Goal: Information Seeking & Learning: Learn about a topic

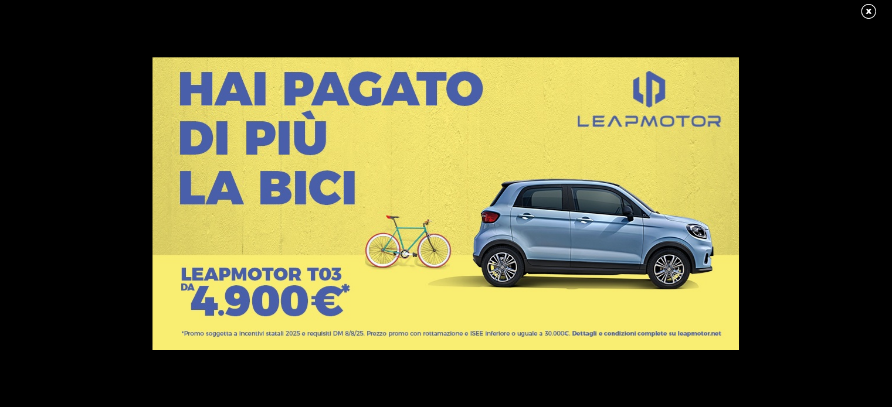
click at [868, 12] on link at bounding box center [873, 12] width 29 height 18
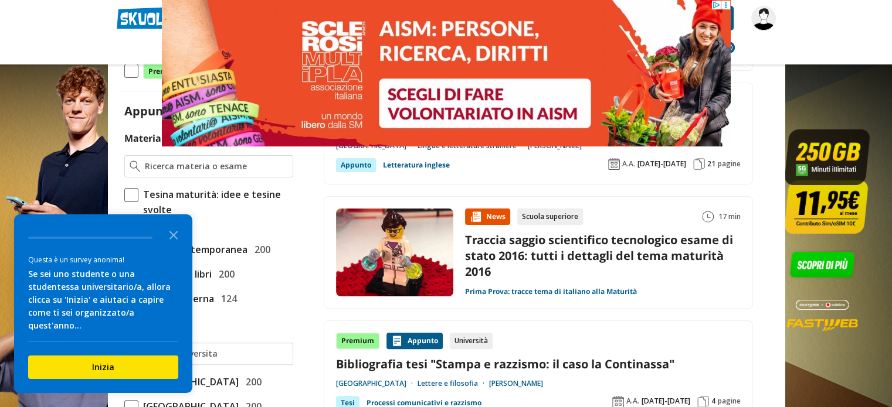
scroll to position [352, 0]
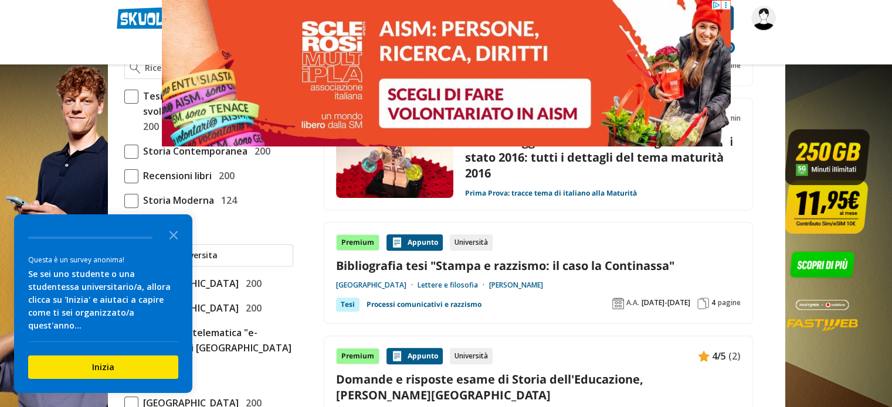
click at [178, 246] on icon "Close the survey" at bounding box center [173, 234] width 23 height 23
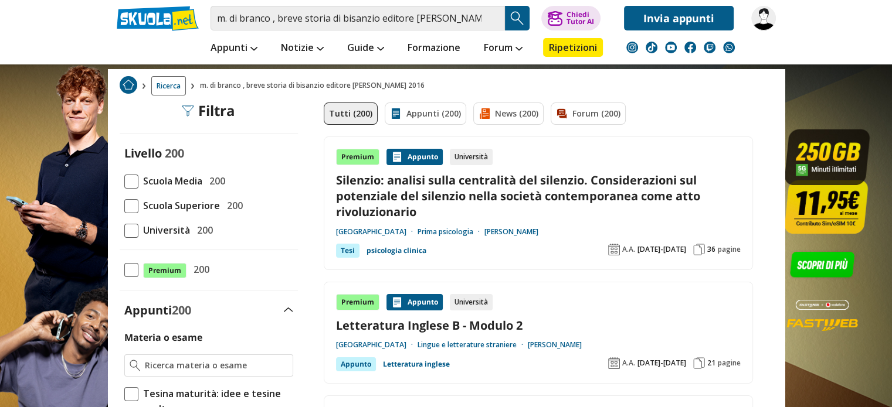
scroll to position [0, 0]
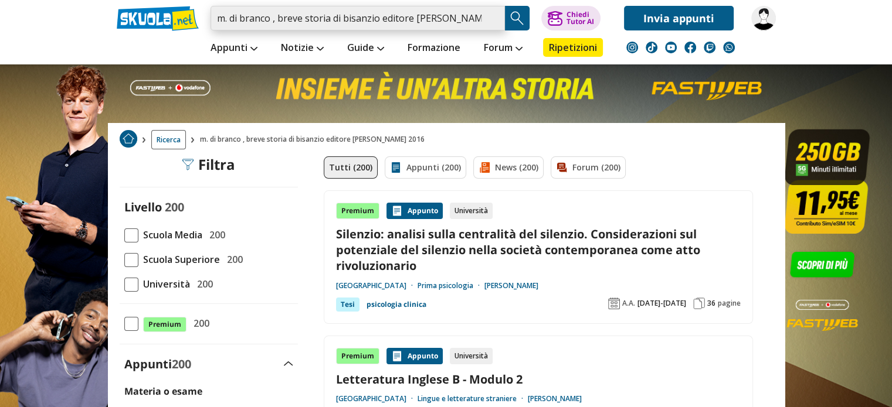
click at [273, 20] on input "m. di branco , breve storia di bisanzio editore carocci 2016" at bounding box center [357, 18] width 294 height 25
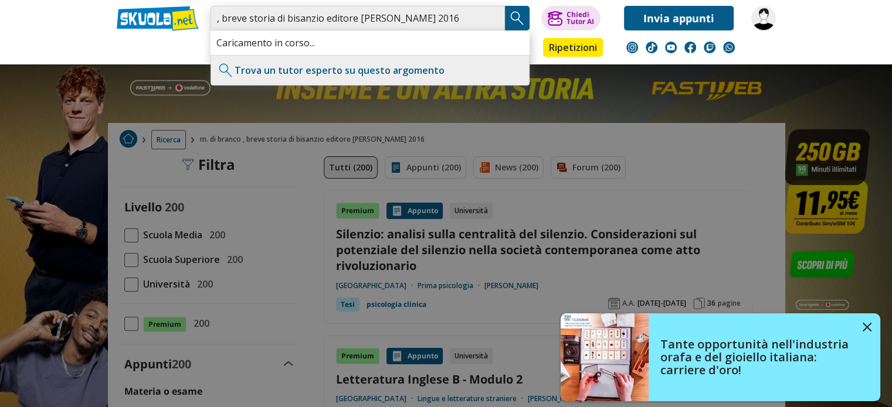
click at [224, 22] on input ", breve storia di bisanzio editore carocci 2016" at bounding box center [357, 18] width 294 height 25
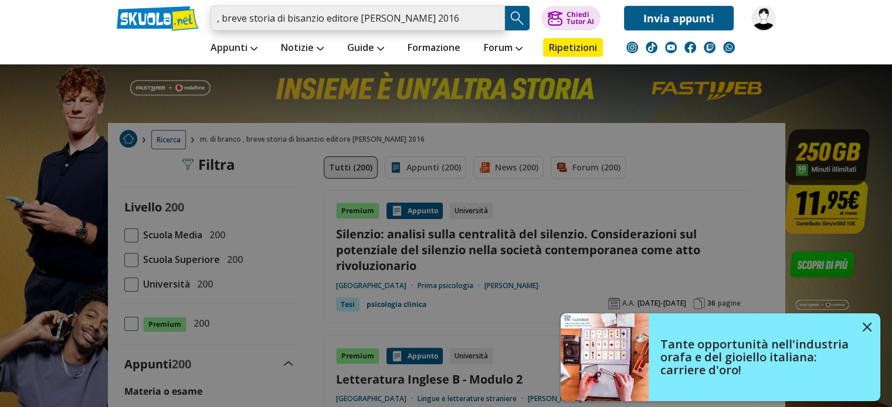
click at [220, 22] on input ", breve storia di bisanzio editore carocci 2016" at bounding box center [357, 18] width 294 height 25
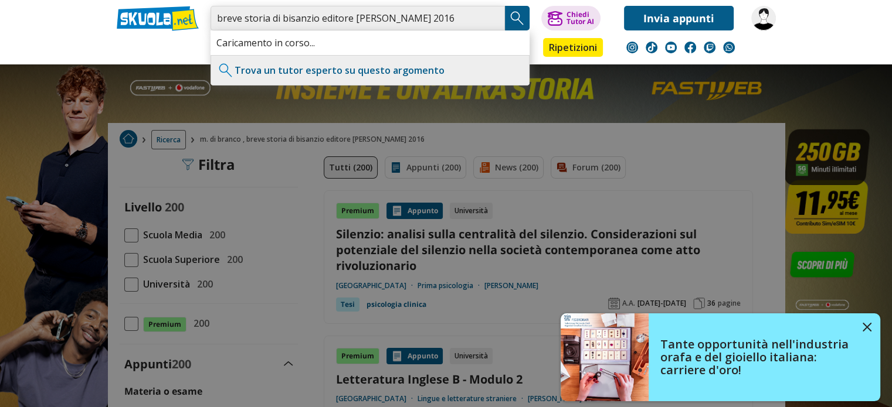
type input "breve storia di bisanzio editore [PERSON_NAME] 2016"
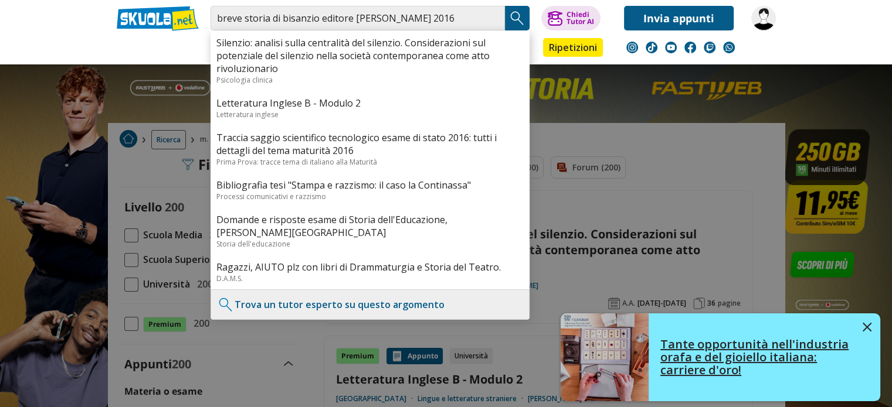
click at [869, 328] on img at bounding box center [866, 327] width 9 height 9
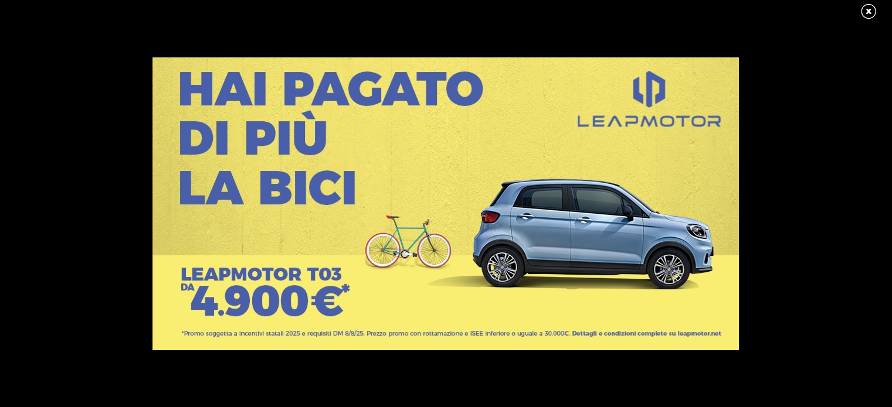
click at [870, 12] on link at bounding box center [873, 12] width 29 height 18
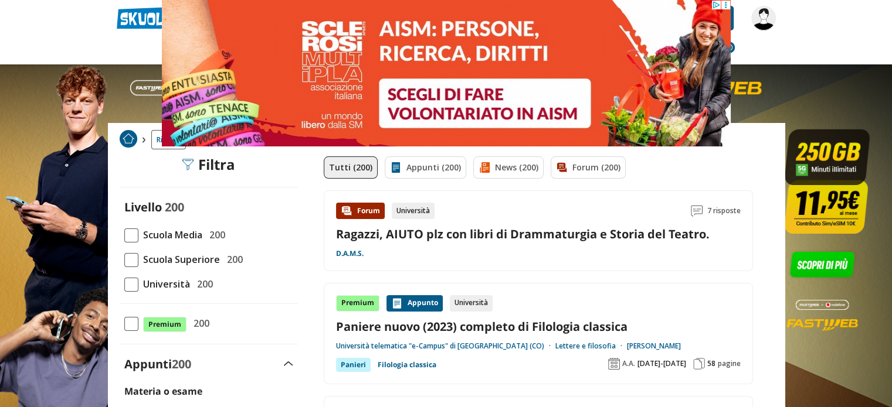
click at [132, 283] on span at bounding box center [131, 285] width 14 height 14
click at [124, 284] on input "Università 200" at bounding box center [124, 284] width 0 height 0
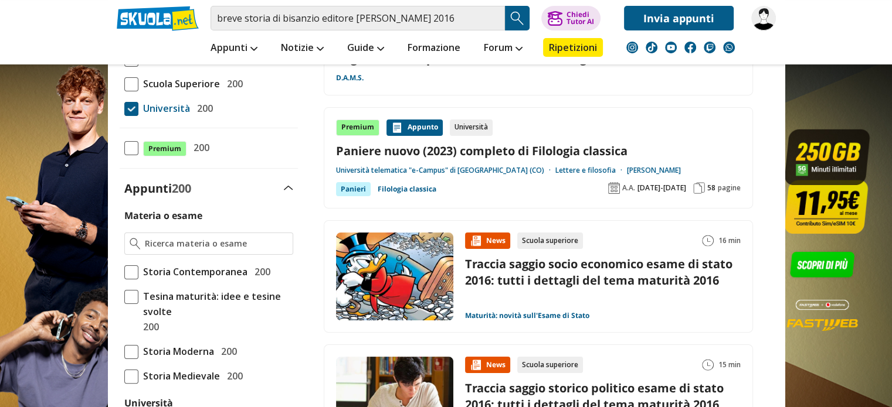
scroll to position [293, 0]
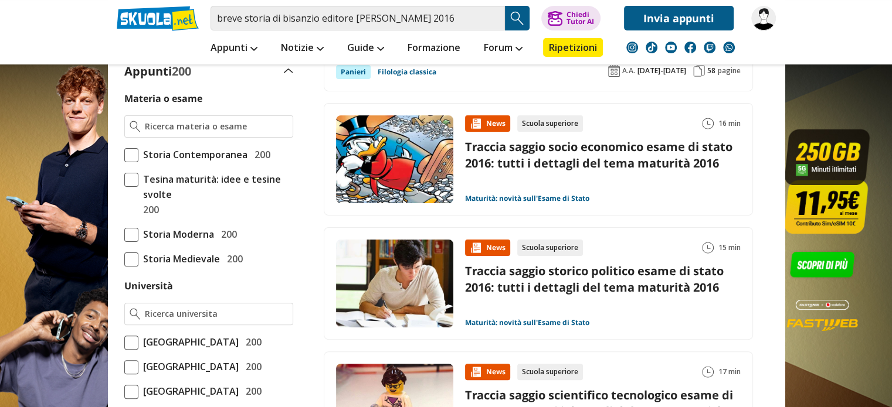
click at [136, 260] on span at bounding box center [131, 260] width 14 height 14
click at [124, 259] on input "Storia Medievale 200" at bounding box center [124, 259] width 0 height 0
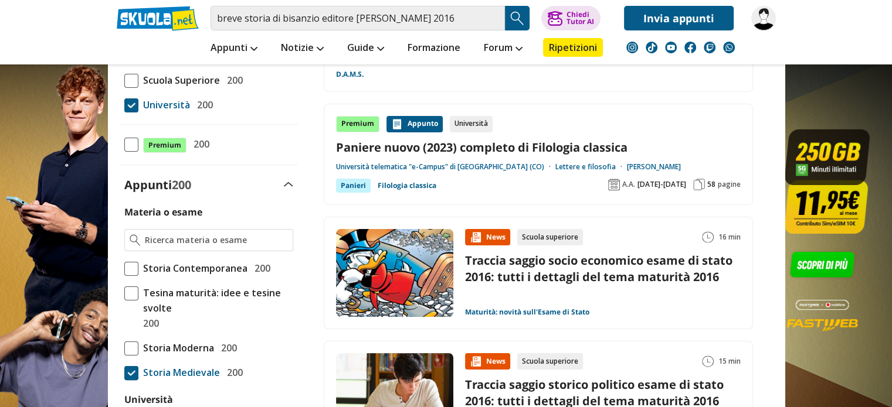
scroll to position [59, 0]
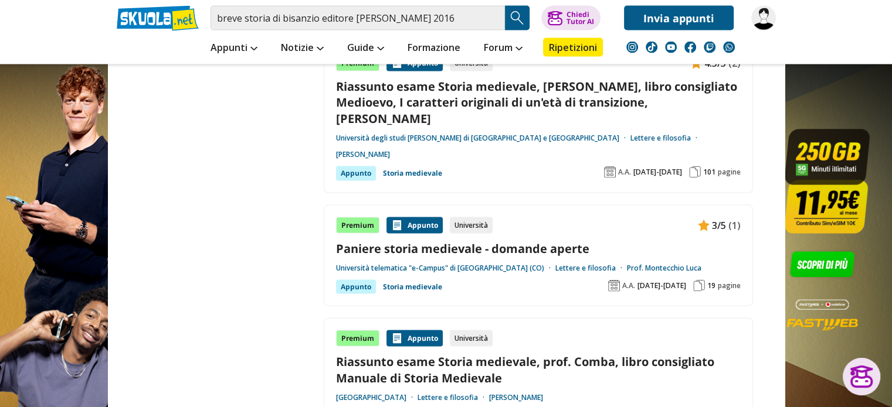
scroll to position [2403, 0]
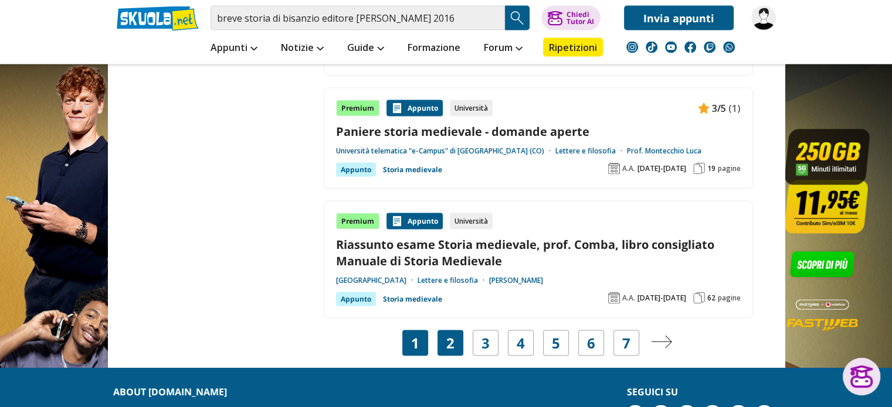
click at [448, 335] on link "2" at bounding box center [450, 343] width 8 height 16
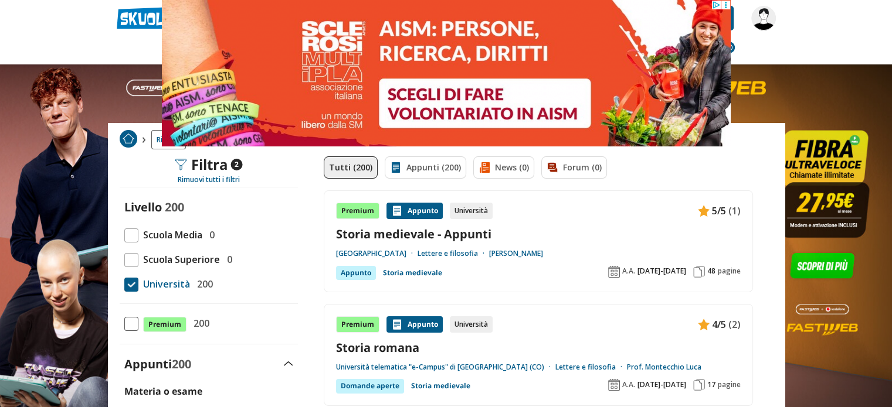
click at [378, 231] on link "Storia medievale - Appunti" at bounding box center [538, 234] width 404 height 16
